Goal: Task Accomplishment & Management: Manage account settings

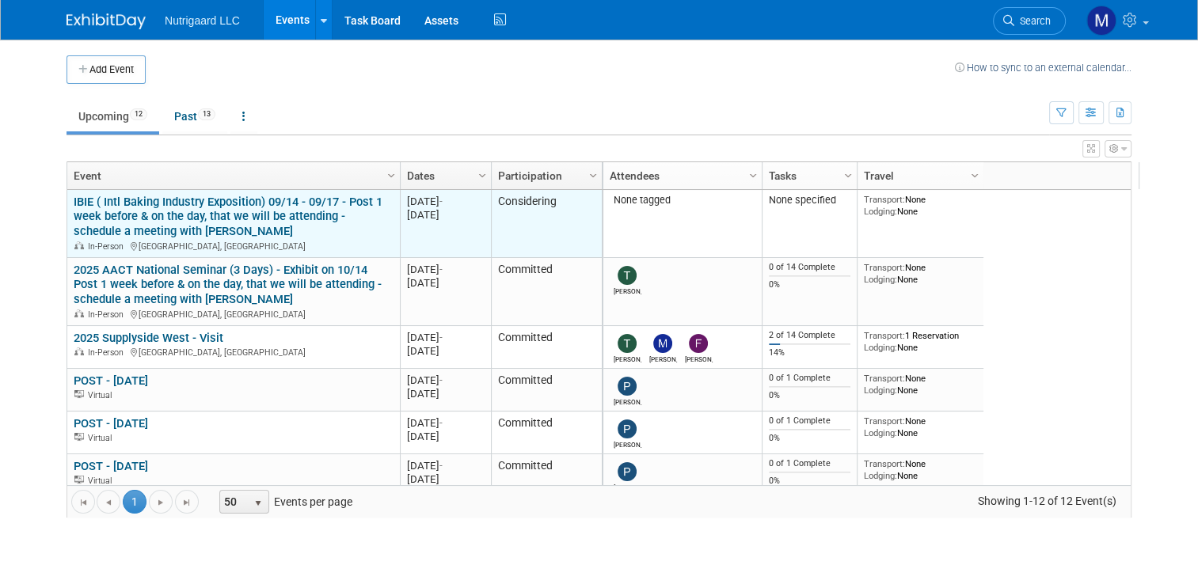
click at [250, 221] on link "IBIE ( Intl Baking Industry Exposition) 09/14 - 09/17 - Post 1 week before & on…" at bounding box center [228, 217] width 309 height 44
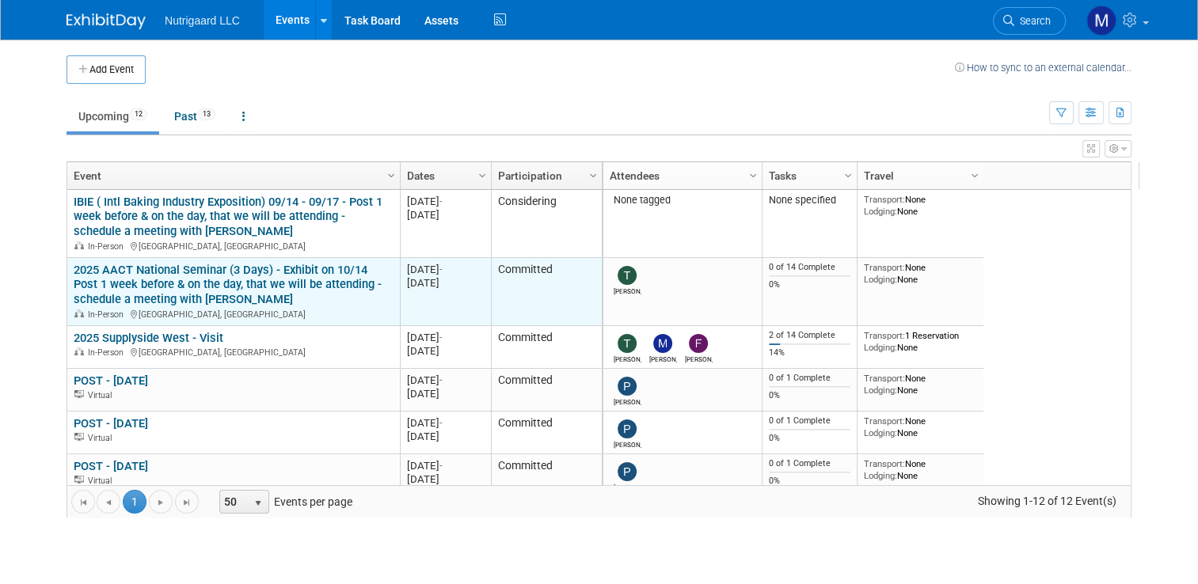
click at [173, 276] on link "2025 AACT National Seminar (3 Days) - Exhibit on 10/14 Post 1 week before & on …" at bounding box center [228, 285] width 308 height 44
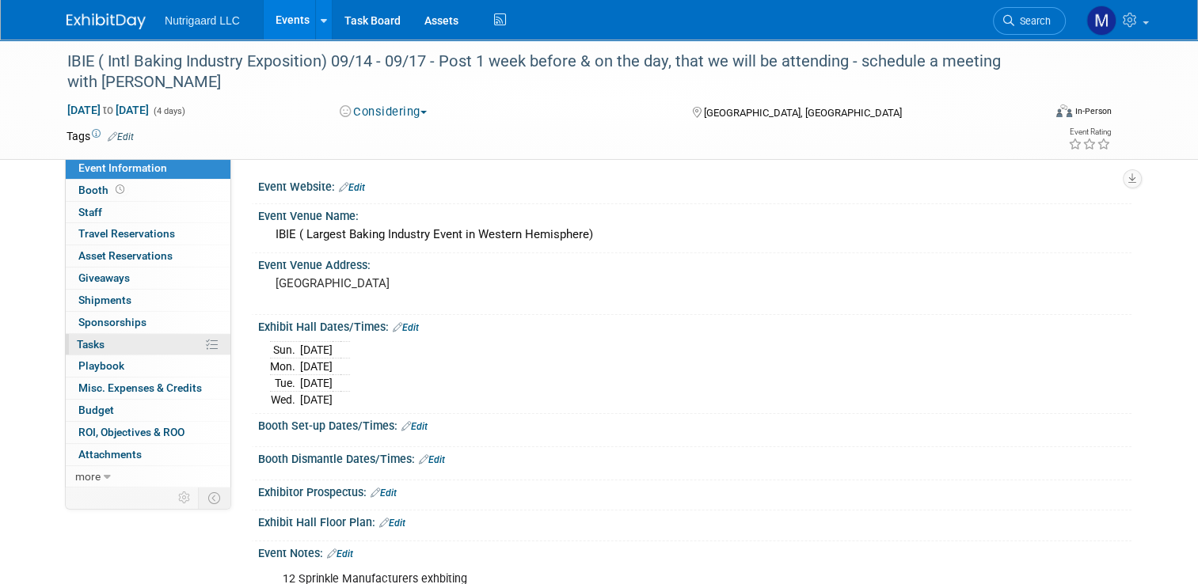
click at [85, 341] on span "Tasks 0%" at bounding box center [91, 344] width 28 height 13
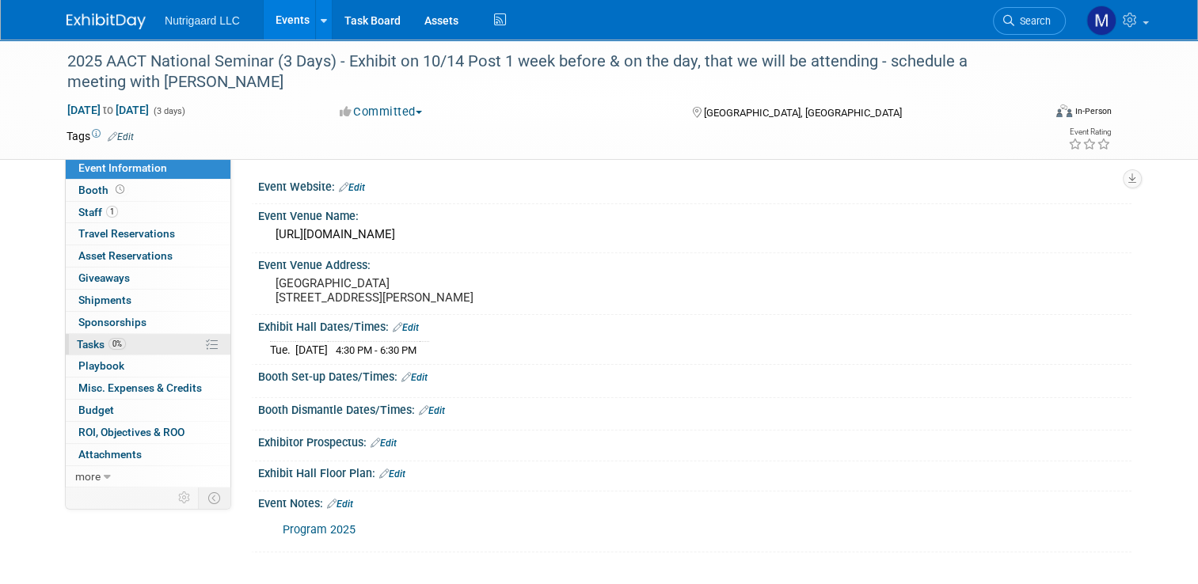
click at [77, 344] on span "Tasks 0%" at bounding box center [101, 344] width 49 height 13
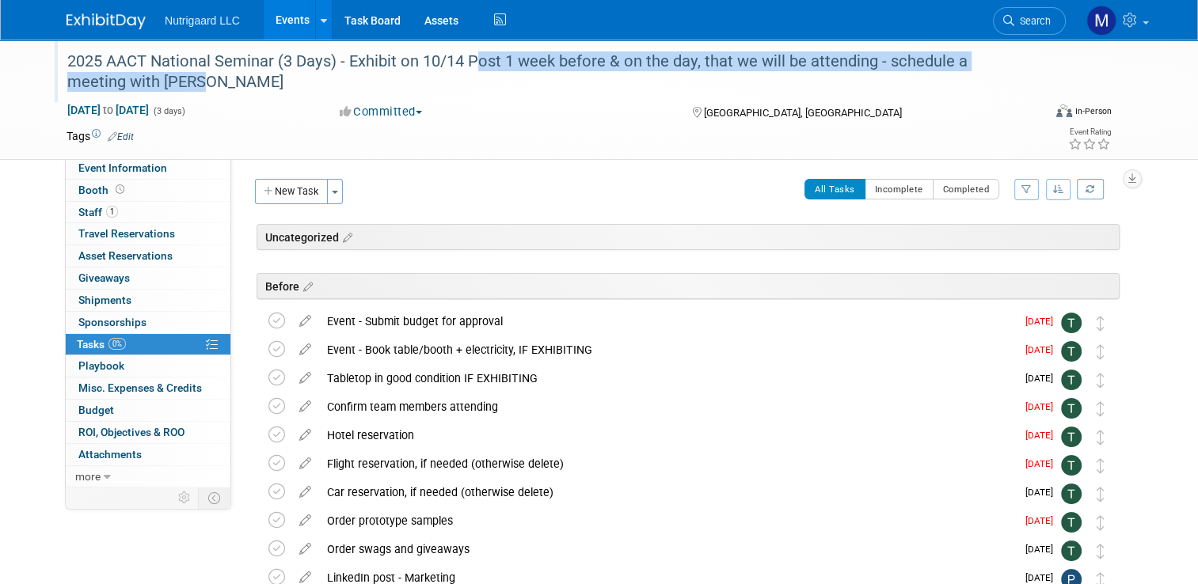
drag, startPoint x: 458, startPoint y: 60, endPoint x: 999, endPoint y: 82, distance: 542.0
click at [999, 82] on div "2025 AACT National Seminar (3 Days) - Exhibit on 10/14 Post 1 week before & on …" at bounding box center [542, 72] width 961 height 48
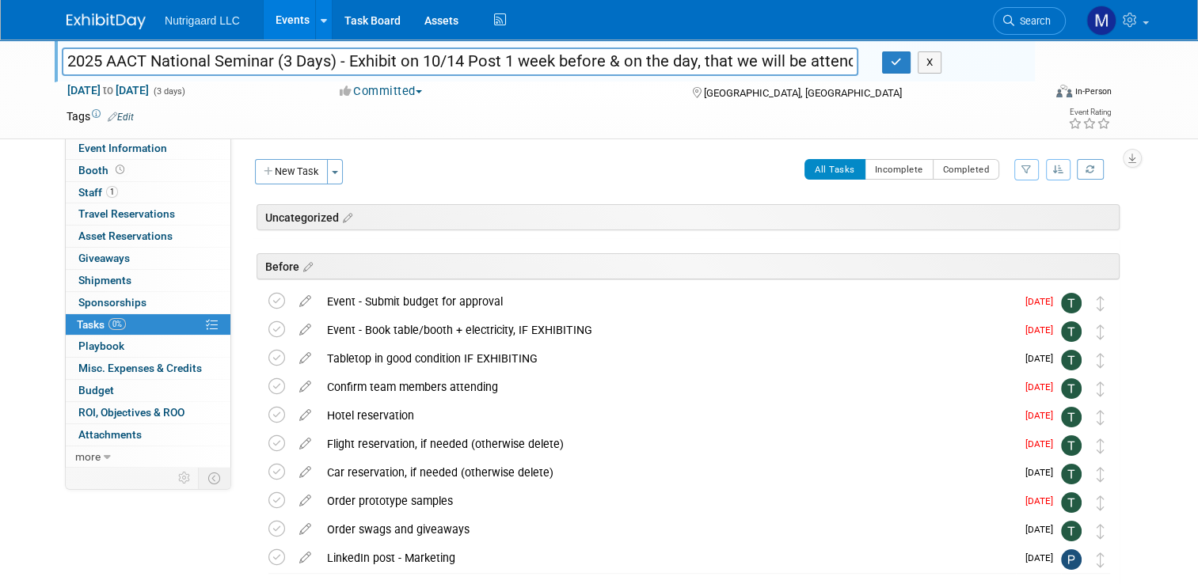
scroll to position [0, 221]
drag, startPoint x: 240, startPoint y: 61, endPoint x: 1481, endPoint y: 69, distance: 1240.8
click at [1197, 69] on html "Nutrigaard LLC Events Add Event Bulk Upload Events Shareable Event Boards Recen…" at bounding box center [599, 292] width 1198 height 584
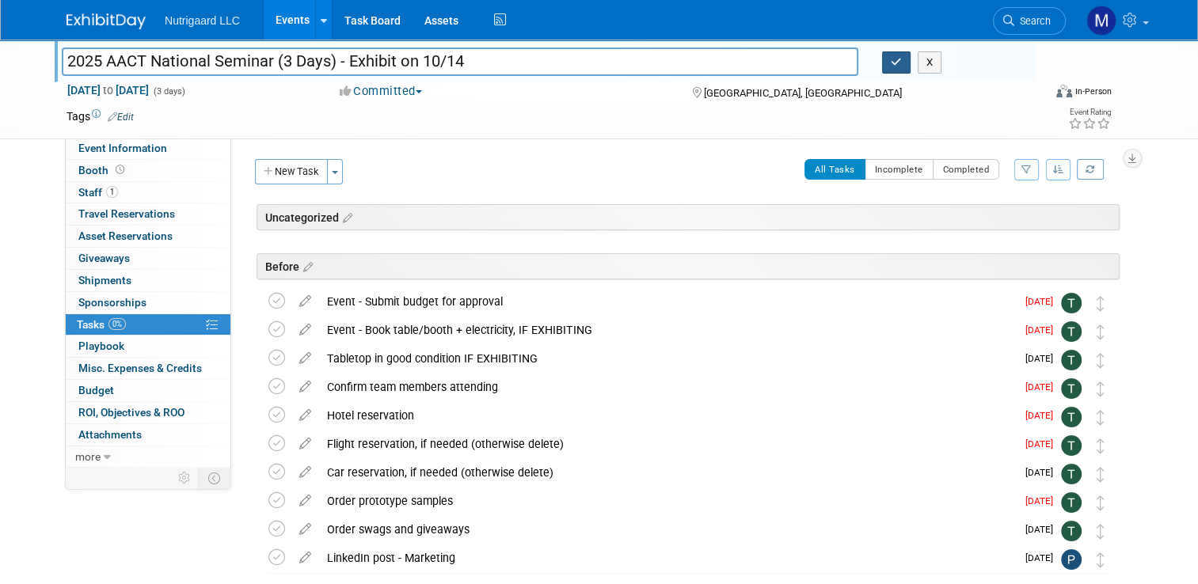
type input "2025 AACT National Seminar (3 Days) - Exhibit on 10/14"
click at [896, 64] on icon "button" at bounding box center [896, 62] width 11 height 10
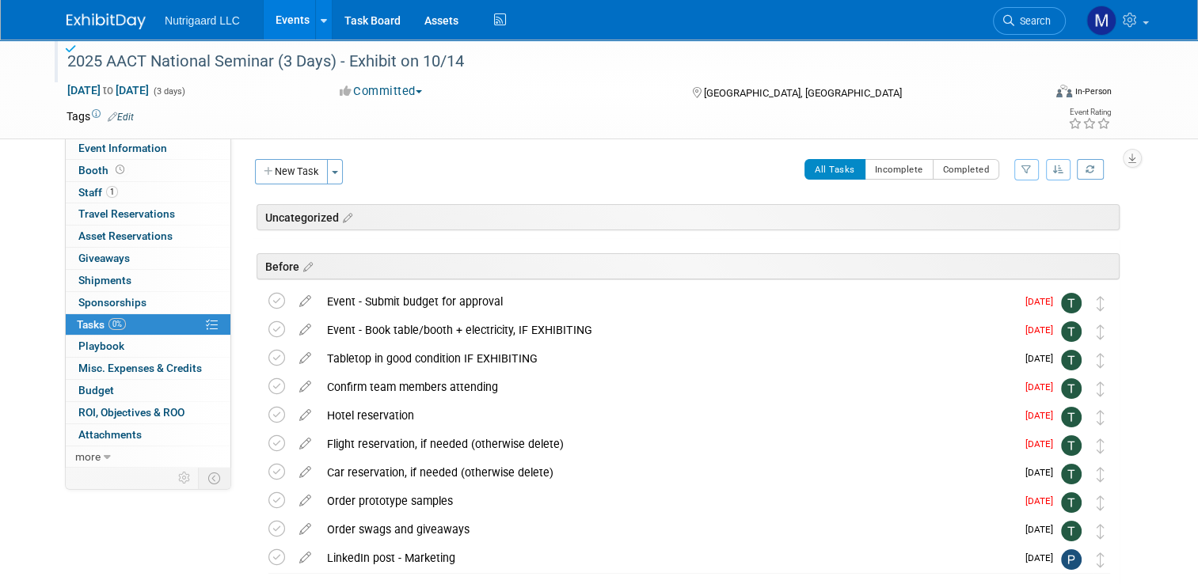
click at [100, 30] on div "Nutrigaard LLC Events Add Event Bulk Upload Events Shareable Event Boards Recen…" at bounding box center [599, 20] width 1065 height 40
drag, startPoint x: 93, startPoint y: 14, endPoint x: 92, endPoint y: 25, distance: 11.1
click at [93, 15] on img at bounding box center [106, 21] width 79 height 16
